Goal: Task Accomplishment & Management: Manage account settings

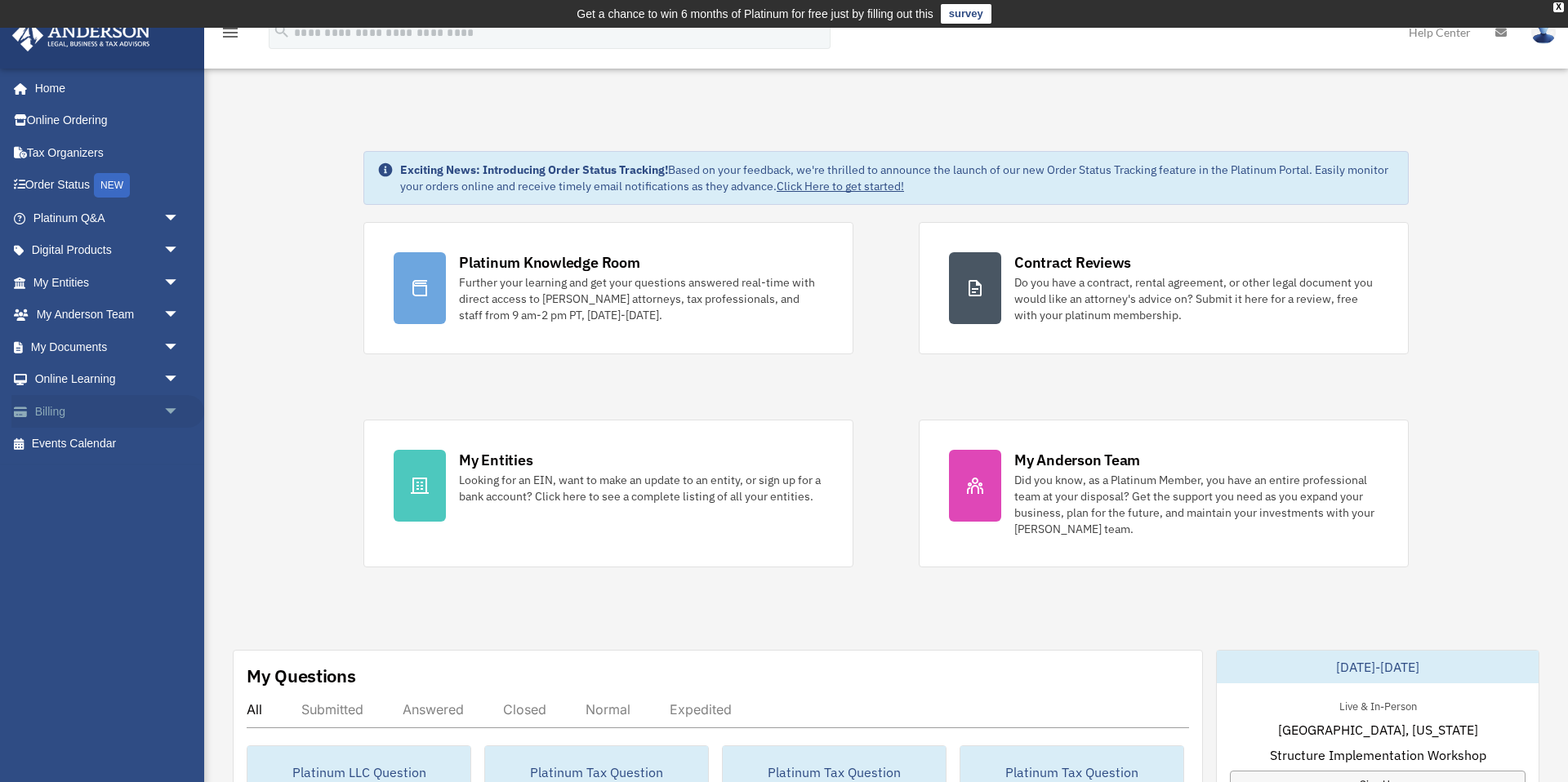
click at [74, 403] on link "Billing arrow_drop_down" at bounding box center [108, 411] width 193 height 33
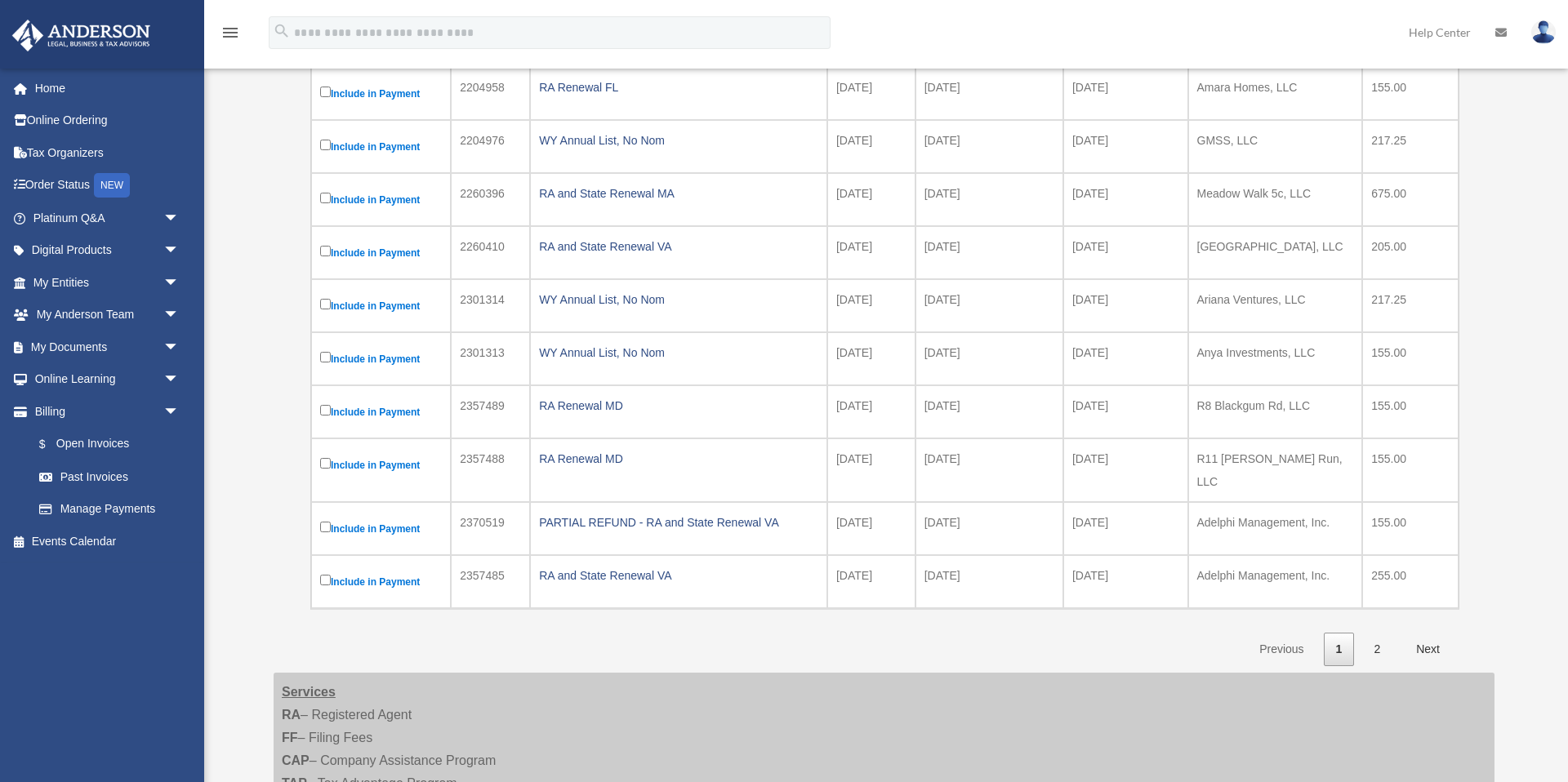
scroll to position [312, 0]
click at [109, 510] on link "Manage Payments" at bounding box center [113, 509] width 181 height 33
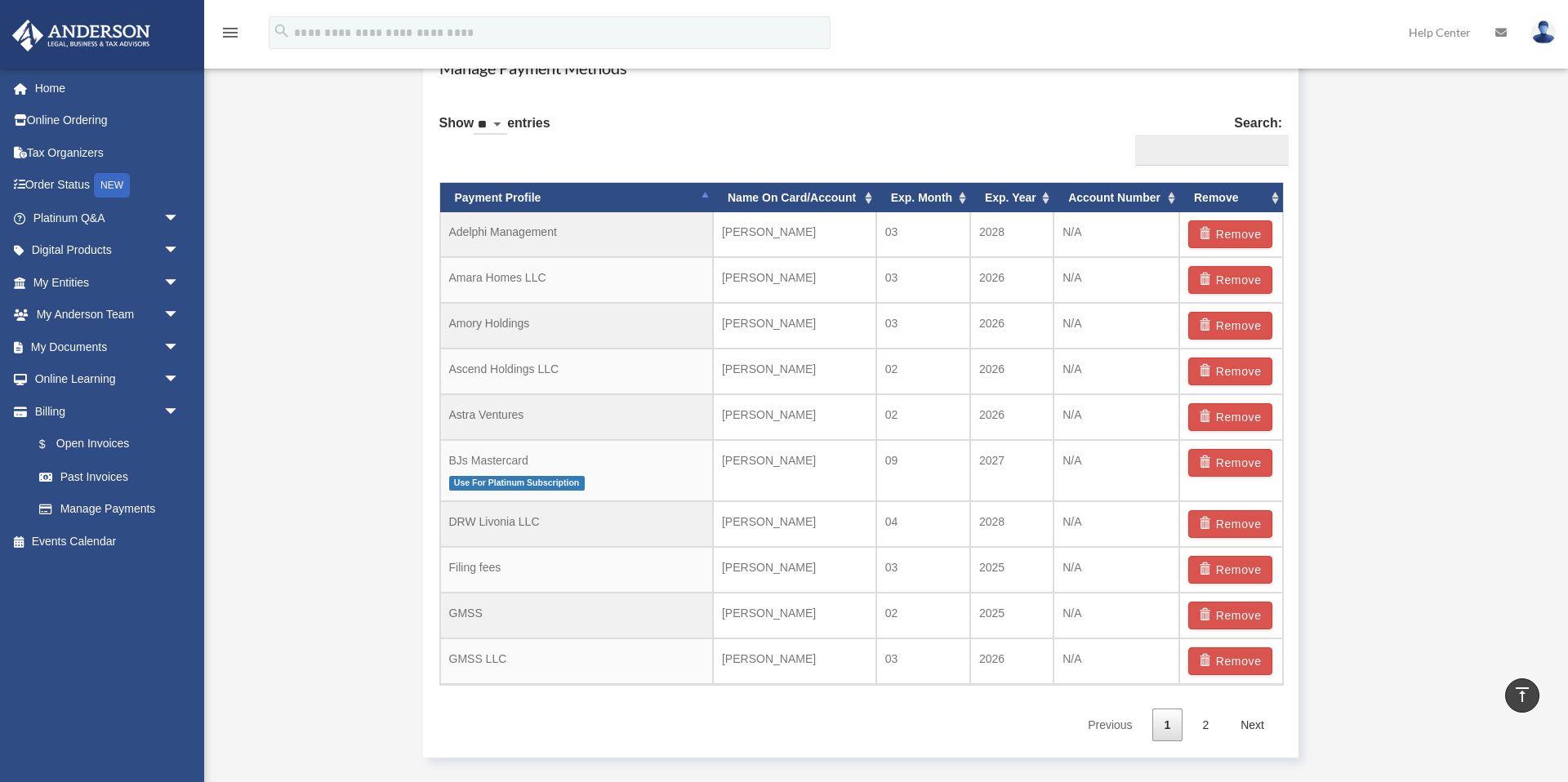
scroll to position [1022, 0]
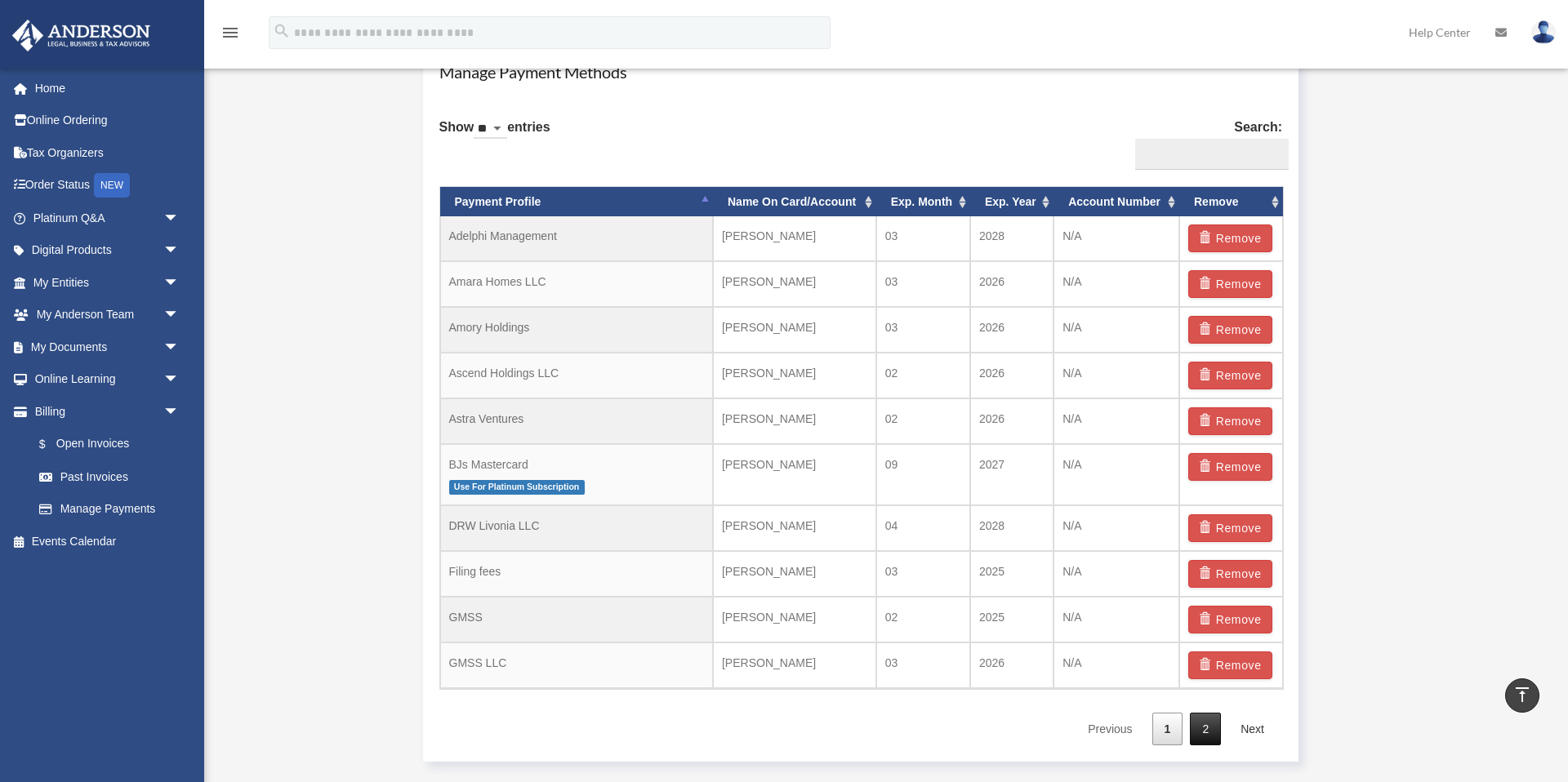
click at [1205, 729] on link "2" at bounding box center [1205, 729] width 31 height 34
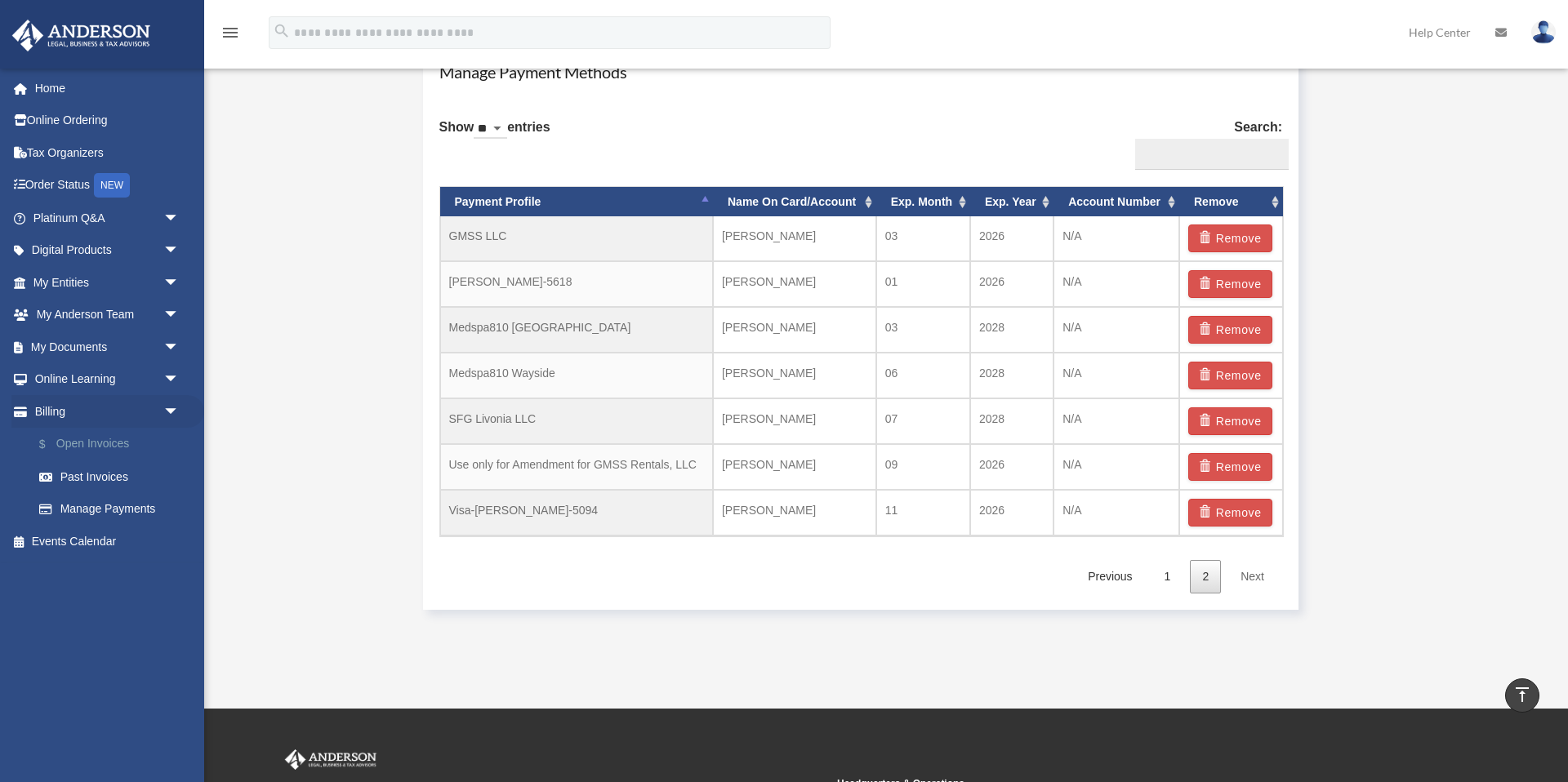
click at [94, 436] on link "$ Open Invoices" at bounding box center [113, 444] width 181 height 34
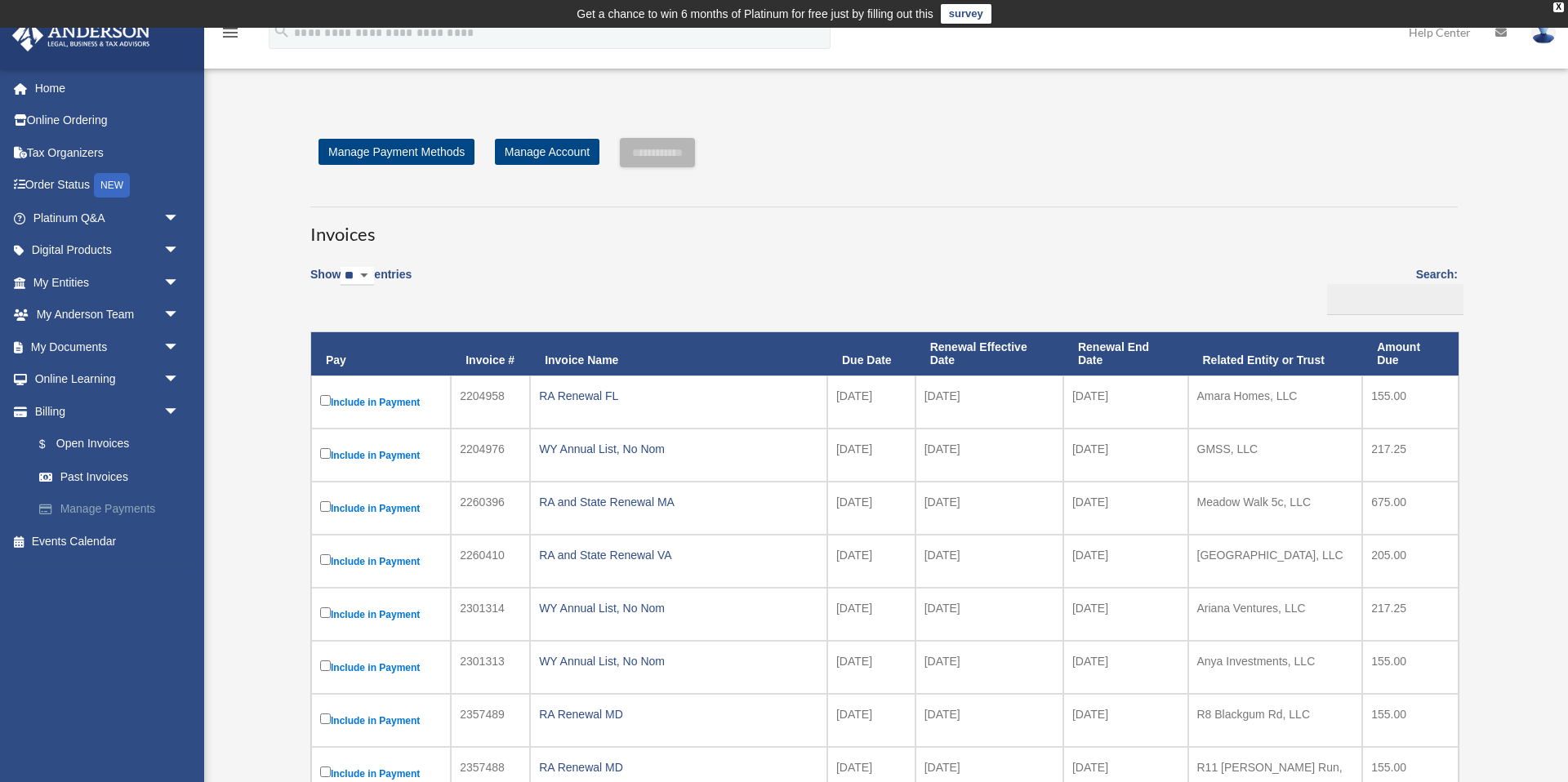
click at [110, 514] on link "Manage Payments" at bounding box center [113, 509] width 181 height 33
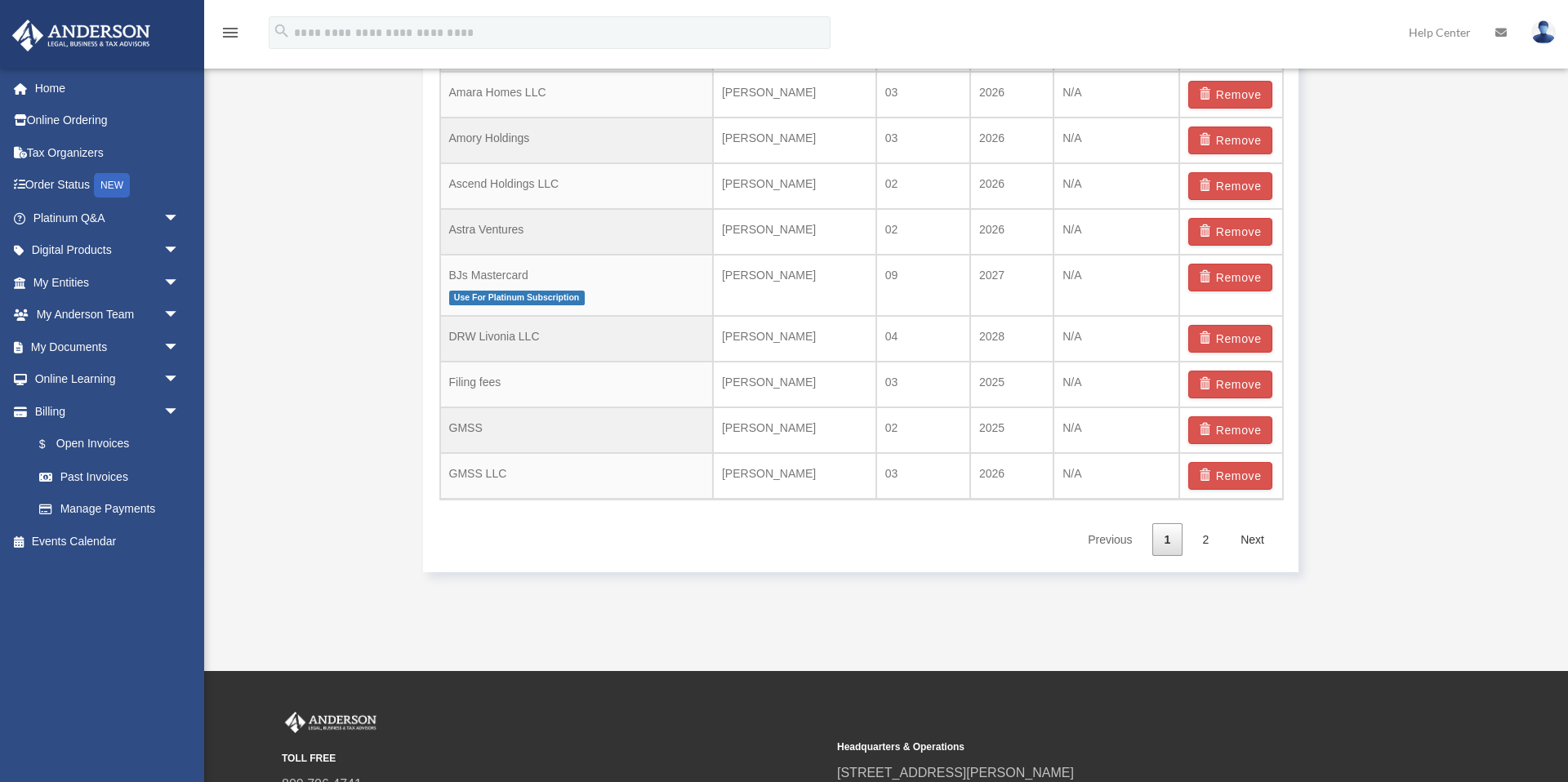
scroll to position [1213, 0]
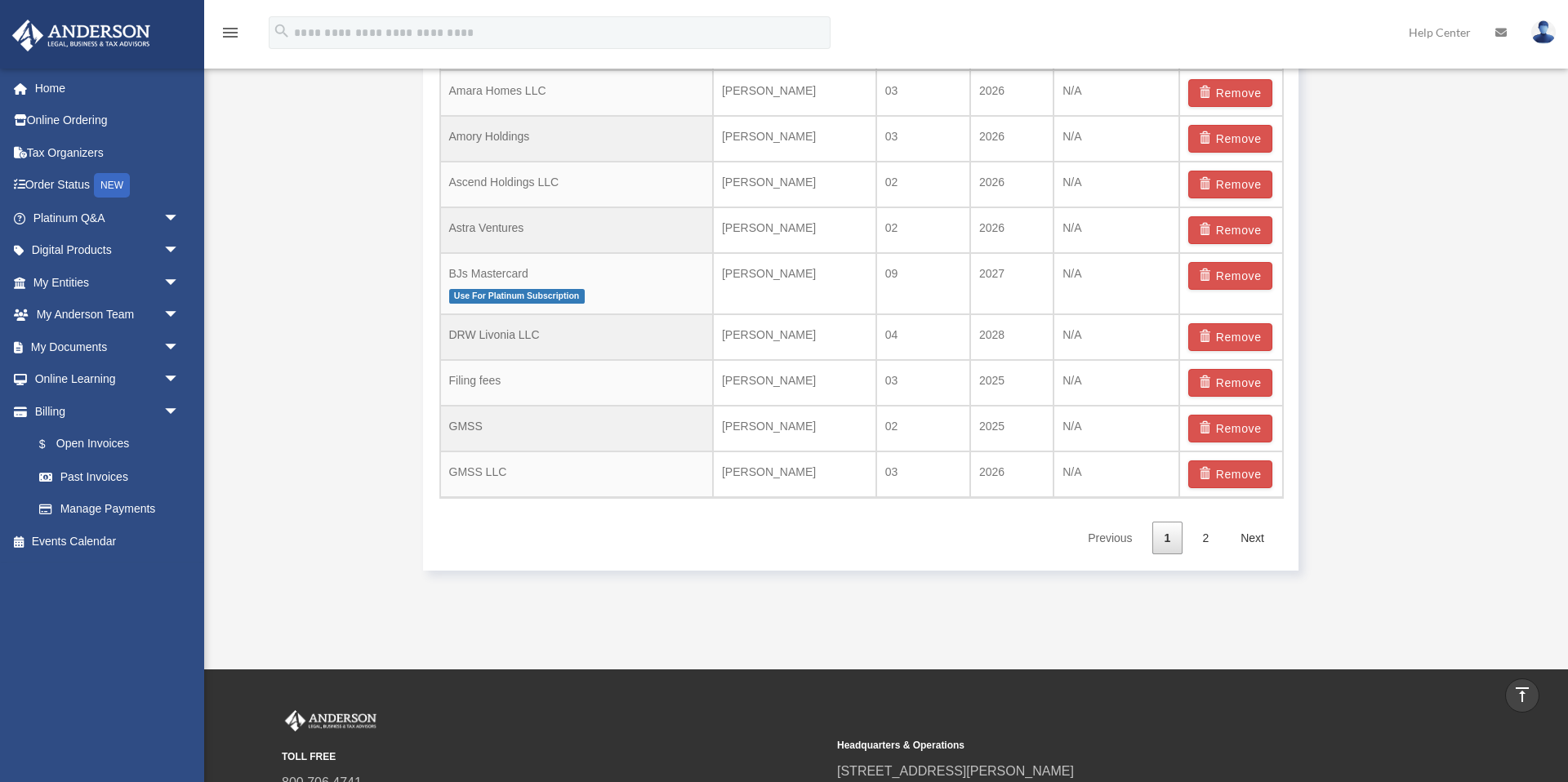
click at [1204, 537] on link "2" at bounding box center [1205, 538] width 31 height 34
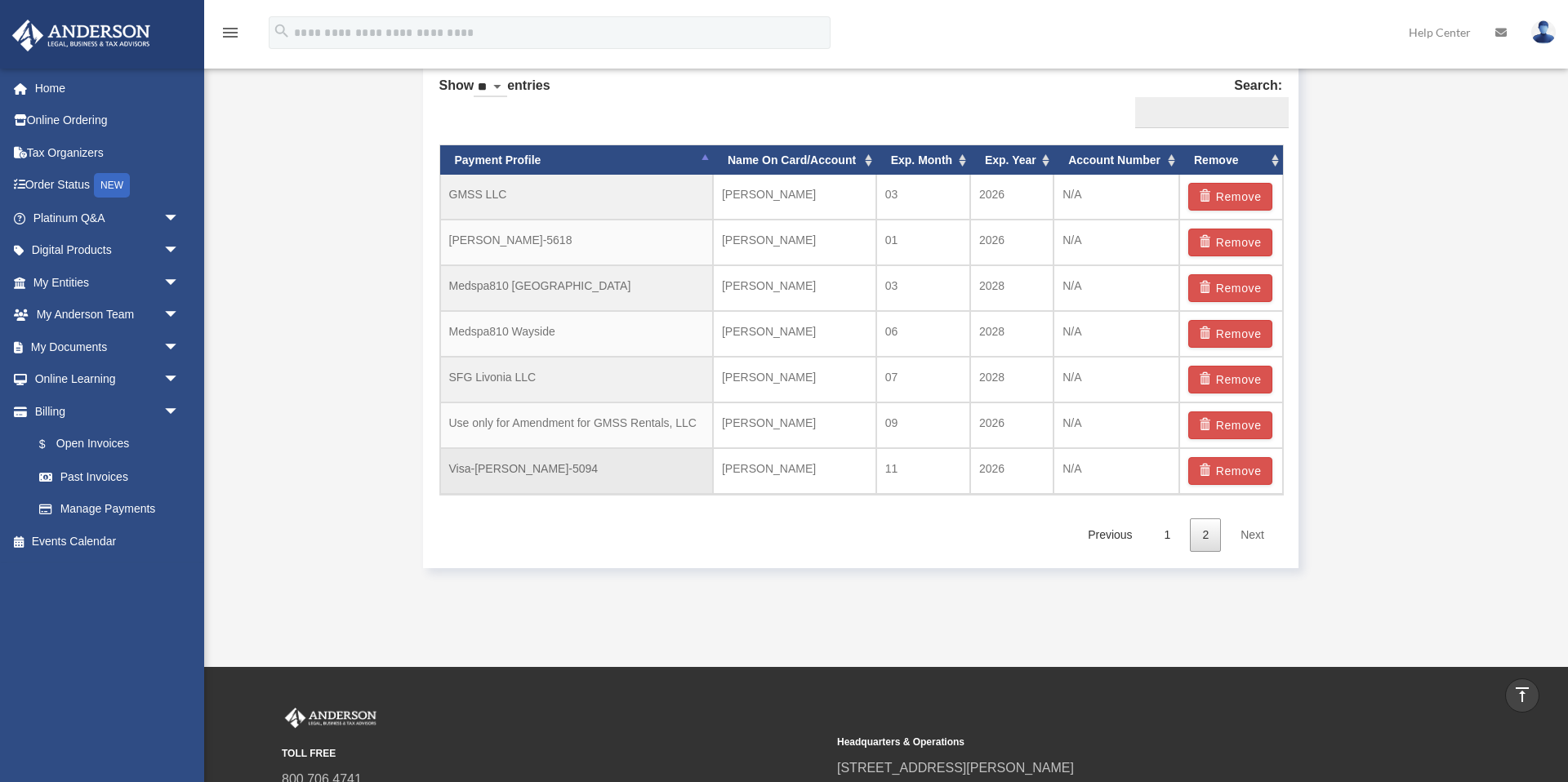
scroll to position [1062, 0]
